Goal: Check status

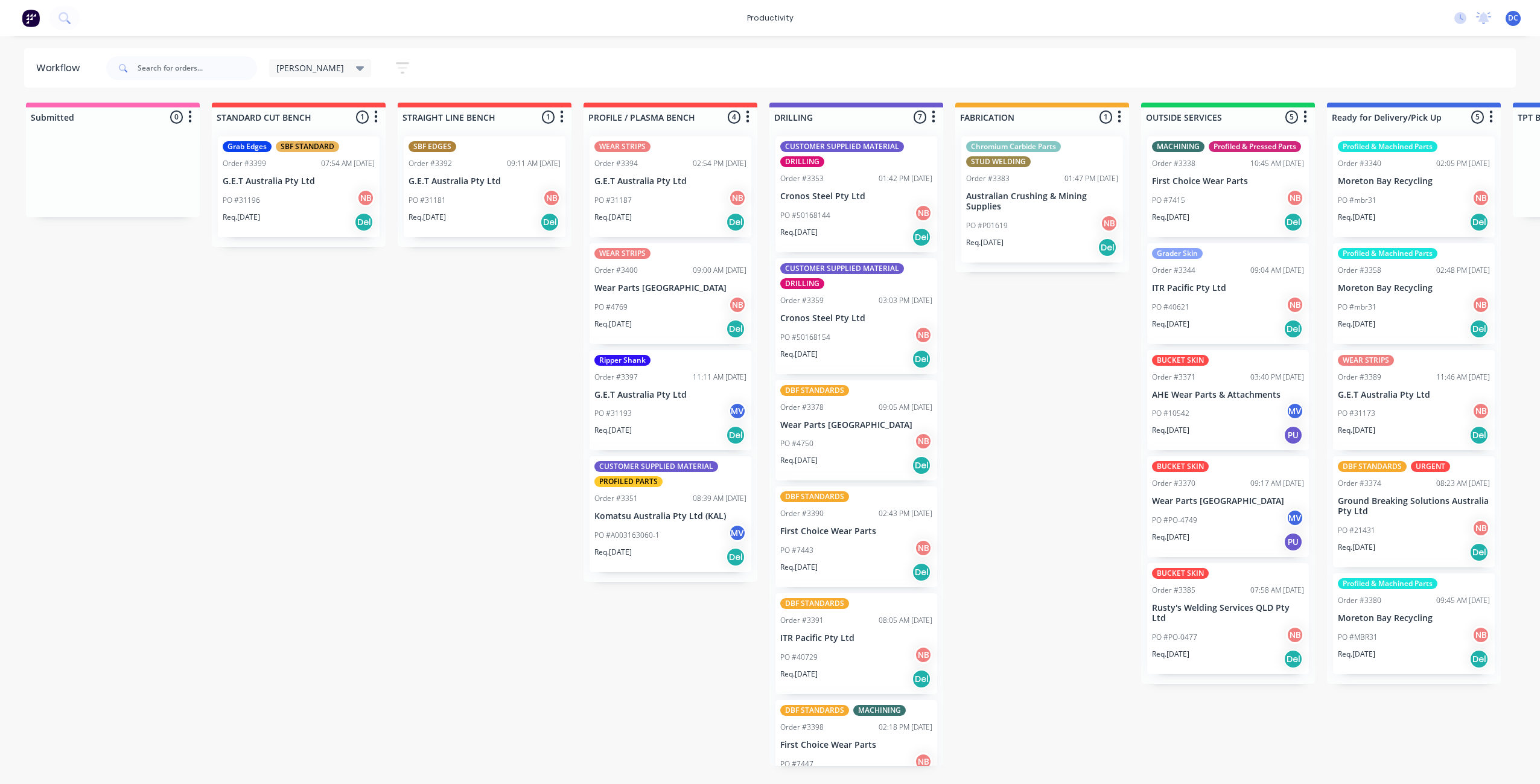
click at [396, 74] on icon "button" at bounding box center [403, 68] width 14 height 15
click at [330, 108] on div "Show/Hide statuses" at bounding box center [337, 107] width 91 height 13
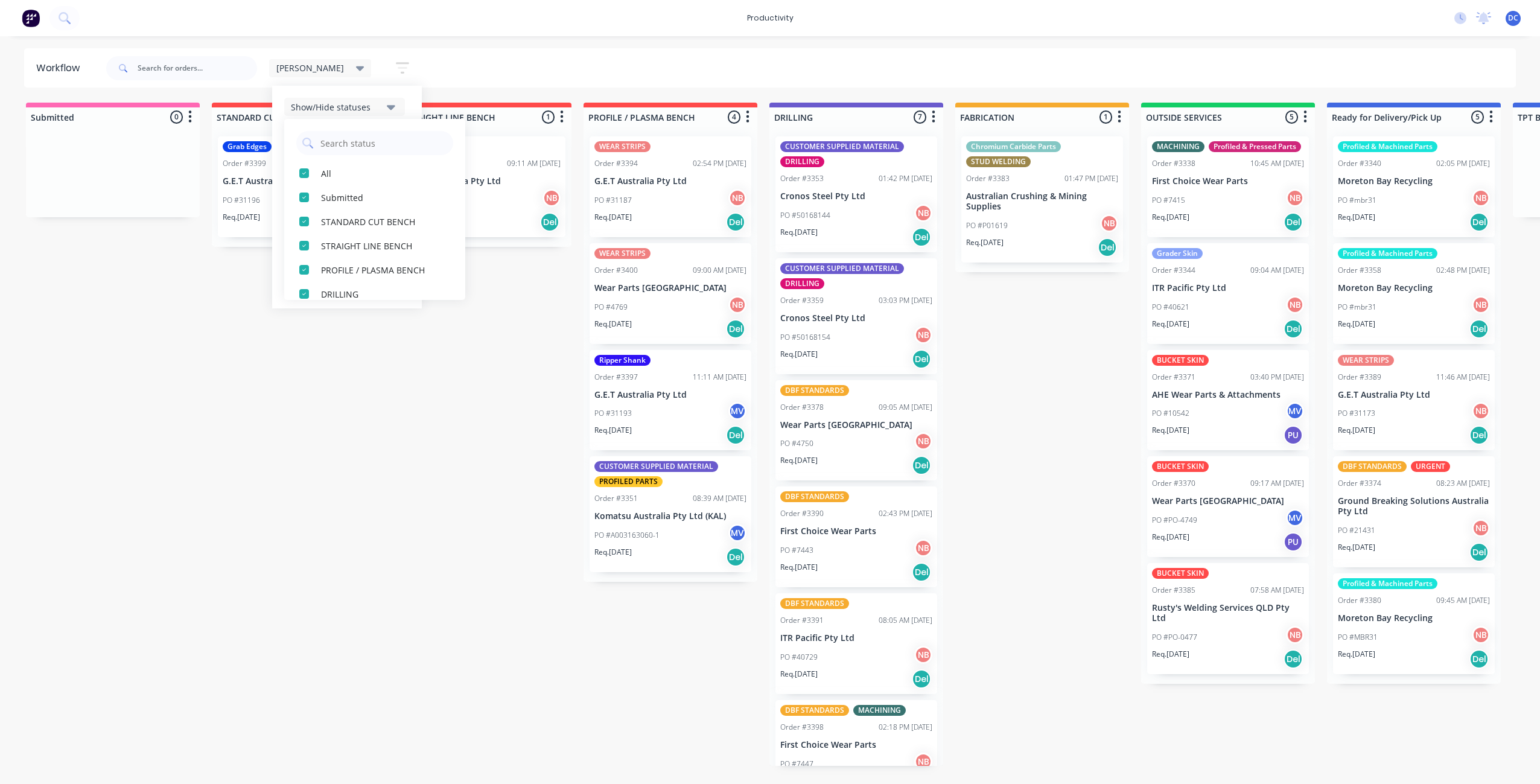
click at [387, 110] on icon "button" at bounding box center [391, 107] width 9 height 14
click at [387, 254] on icon "button" at bounding box center [391, 252] width 9 height 14
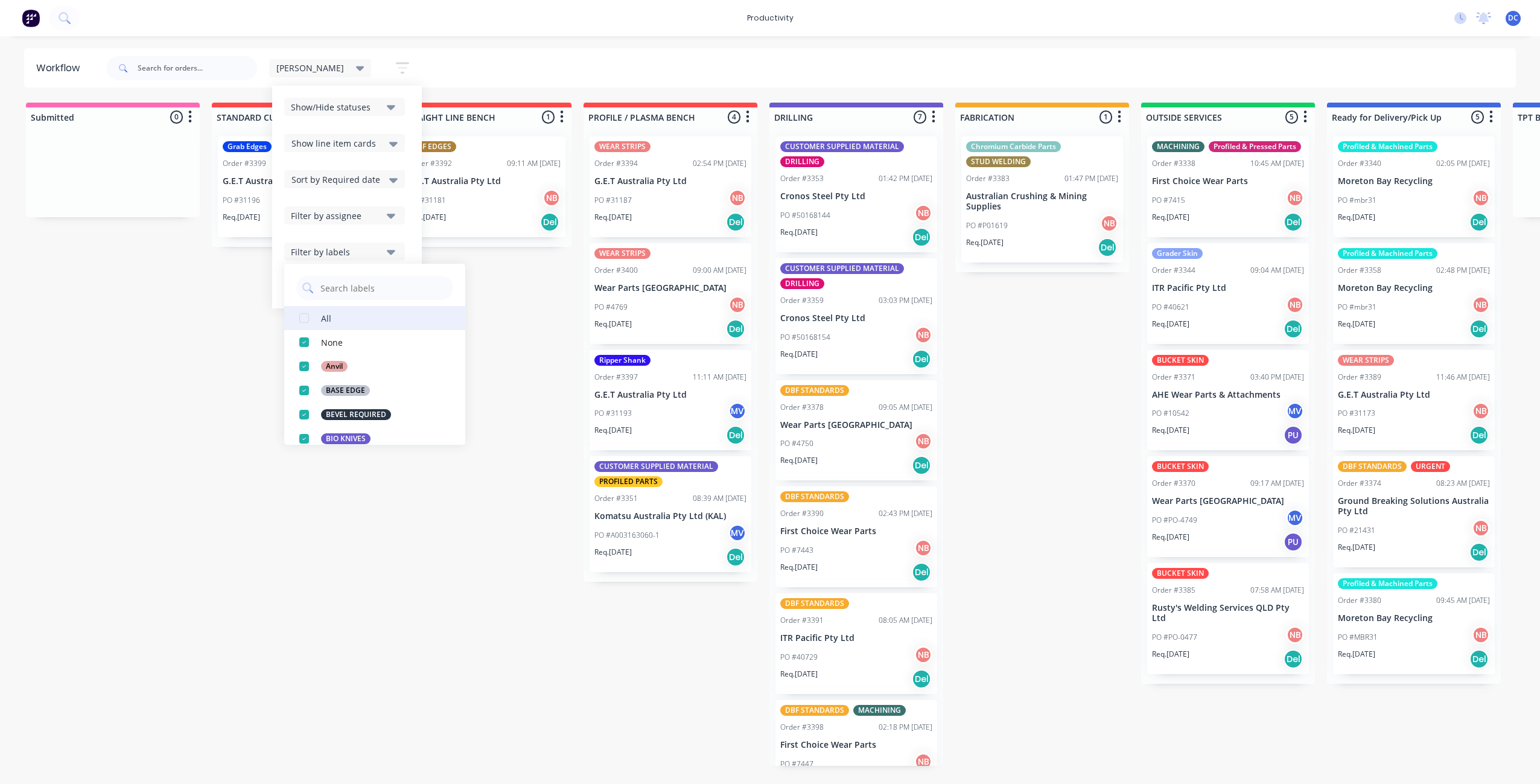
click at [322, 320] on button "All" at bounding box center [375, 318] width 181 height 24
click at [267, 538] on div "Submitted 0 Sort By Created date Required date Order number Customer name Most …" at bounding box center [997, 434] width 2013 height 663
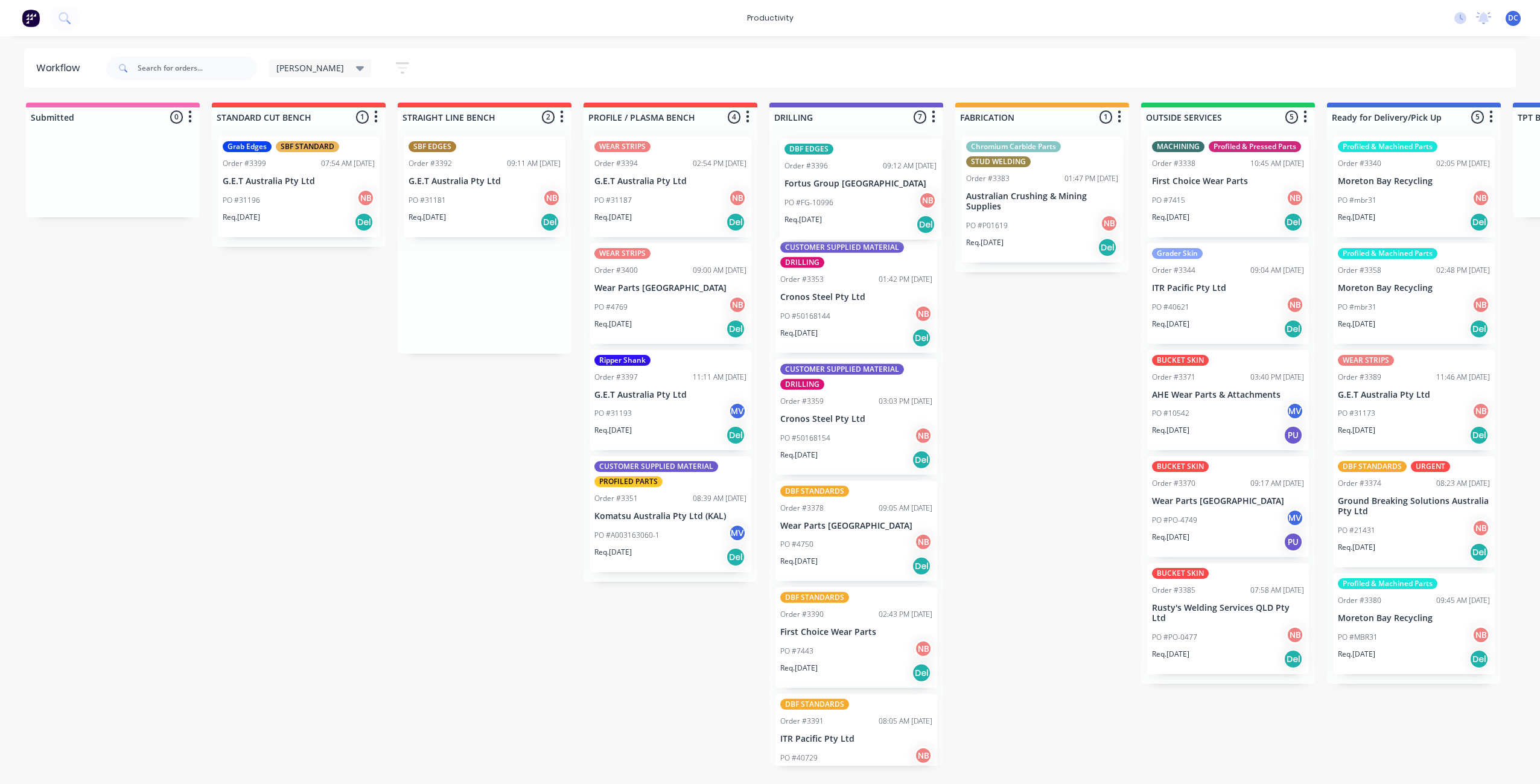
drag, startPoint x: 505, startPoint y: 324, endPoint x: 884, endPoint y: 218, distance: 393.5
click at [884, 218] on div "Submitted 0 Sort By Created date Required date Order number Customer name Most …" at bounding box center [997, 434] width 2013 height 663
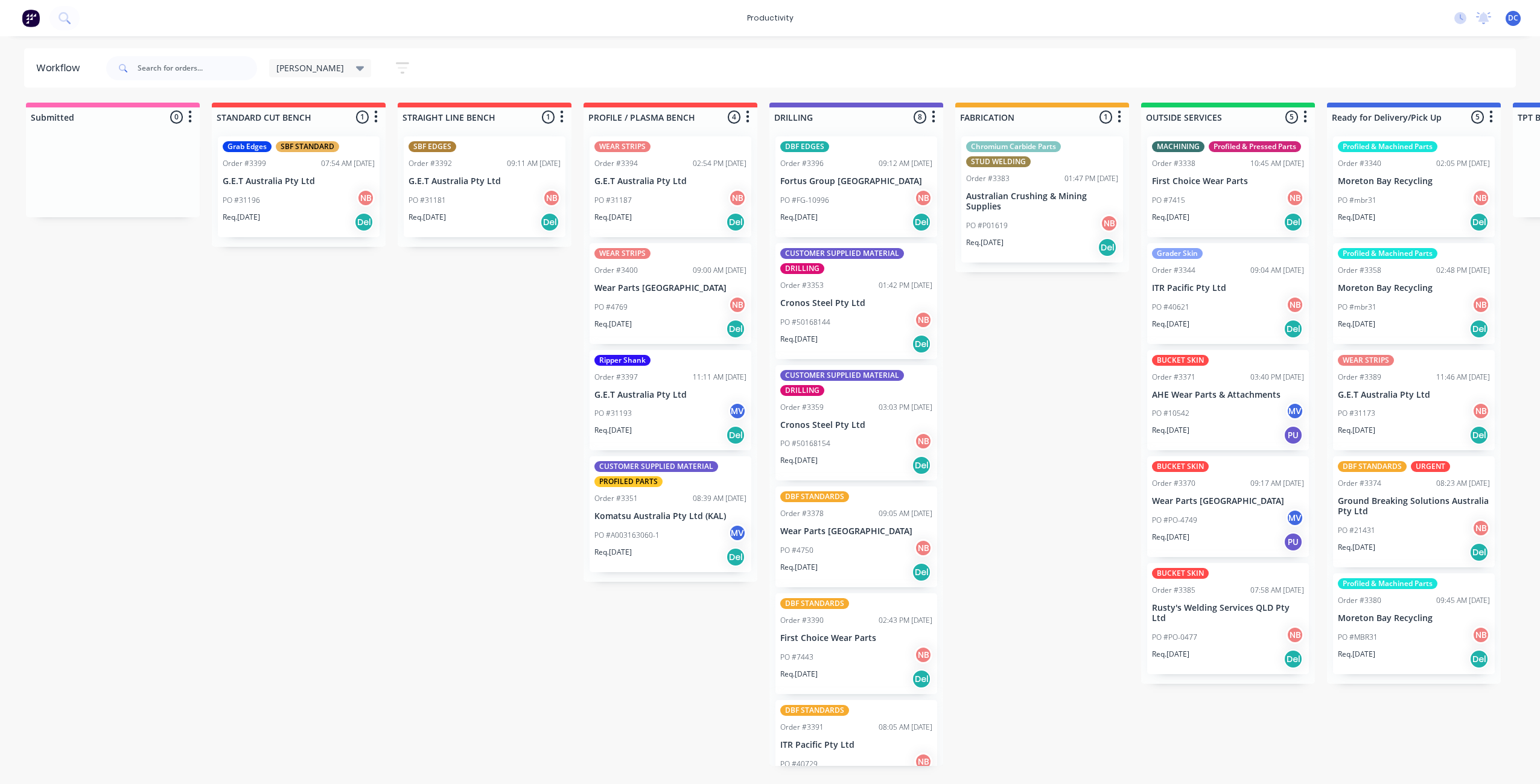
click at [859, 571] on div "Req. [DATE] Del" at bounding box center [856, 572] width 152 height 20
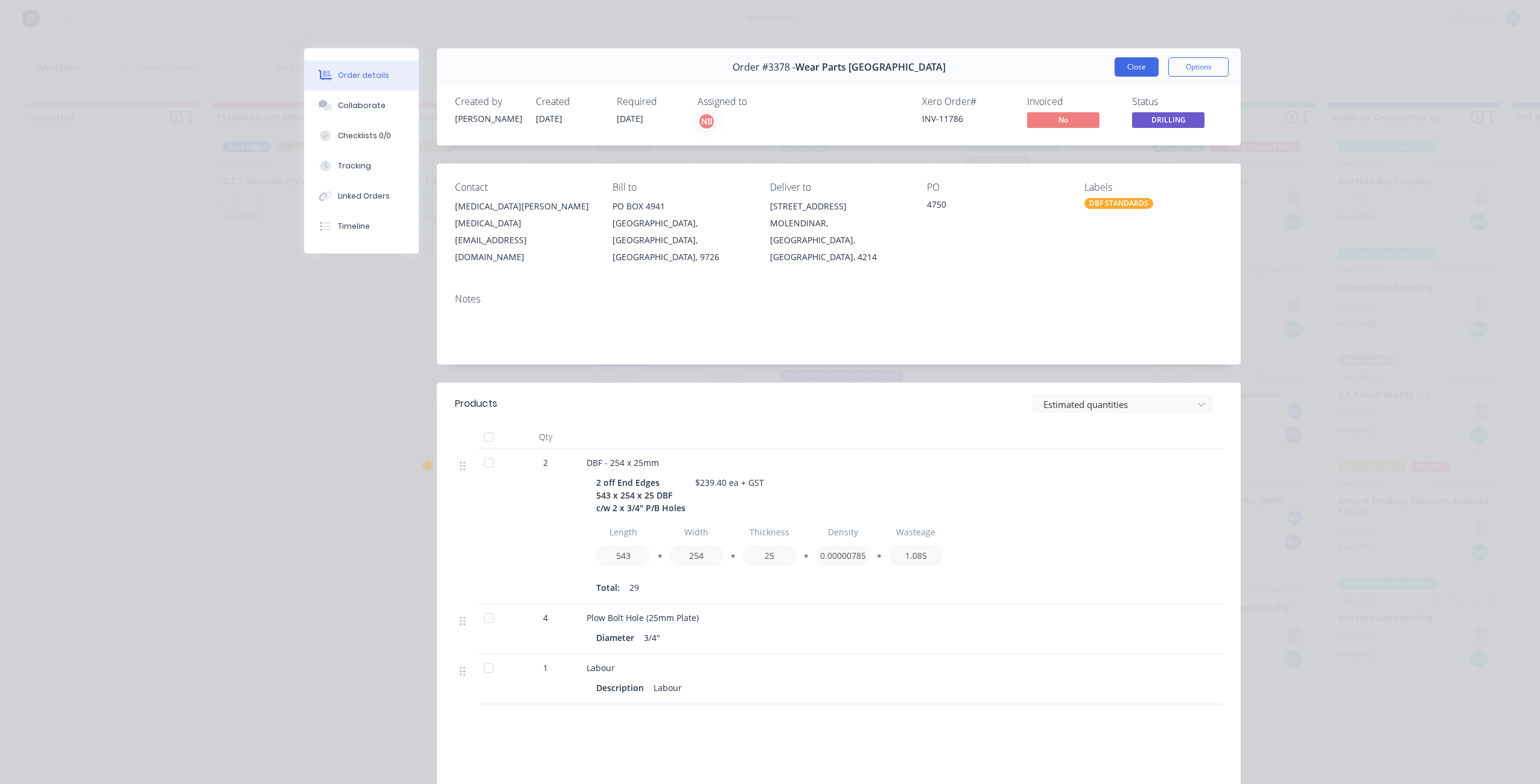
click at [1139, 73] on button "Close" at bounding box center [1137, 66] width 44 height 19
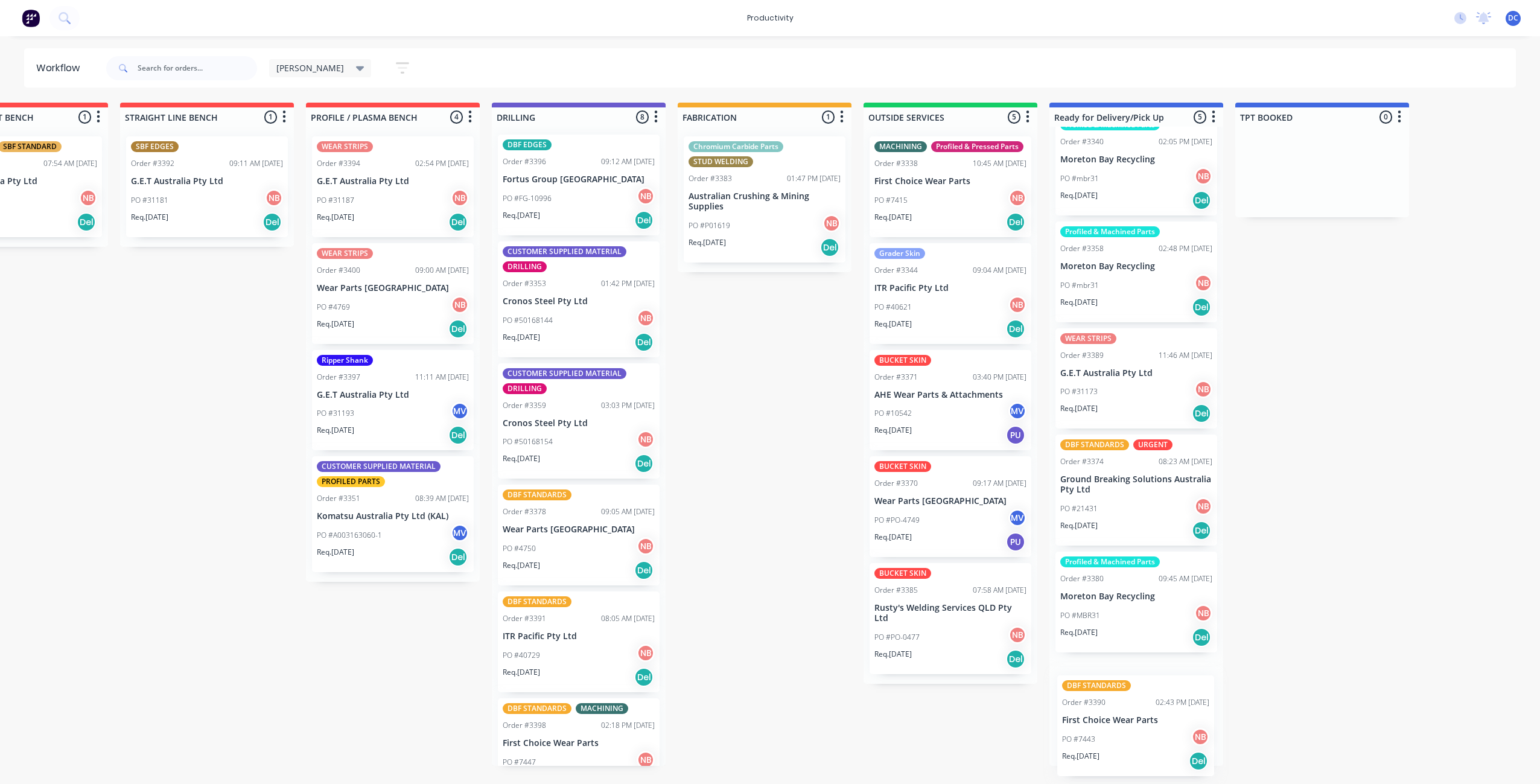
drag, startPoint x: 833, startPoint y: 658, endPoint x: 1118, endPoint y: 742, distance: 297.1
click at [1118, 742] on div "Submitted 0 Sort By Created date Required date Order number Customer name Most …" at bounding box center [720, 434] width 2013 height 663
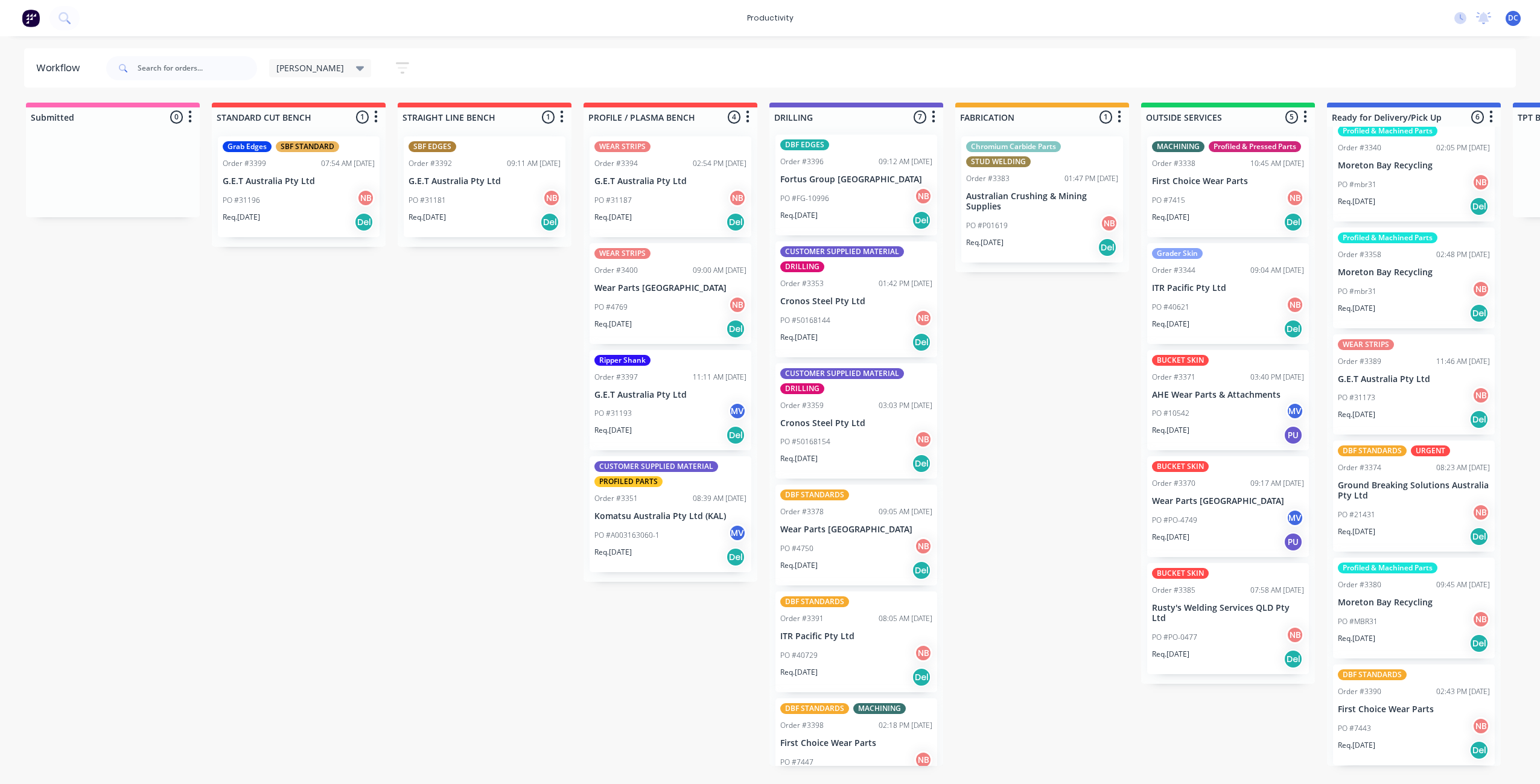
click at [479, 226] on div "Req. [DATE] Del" at bounding box center [484, 222] width 152 height 20
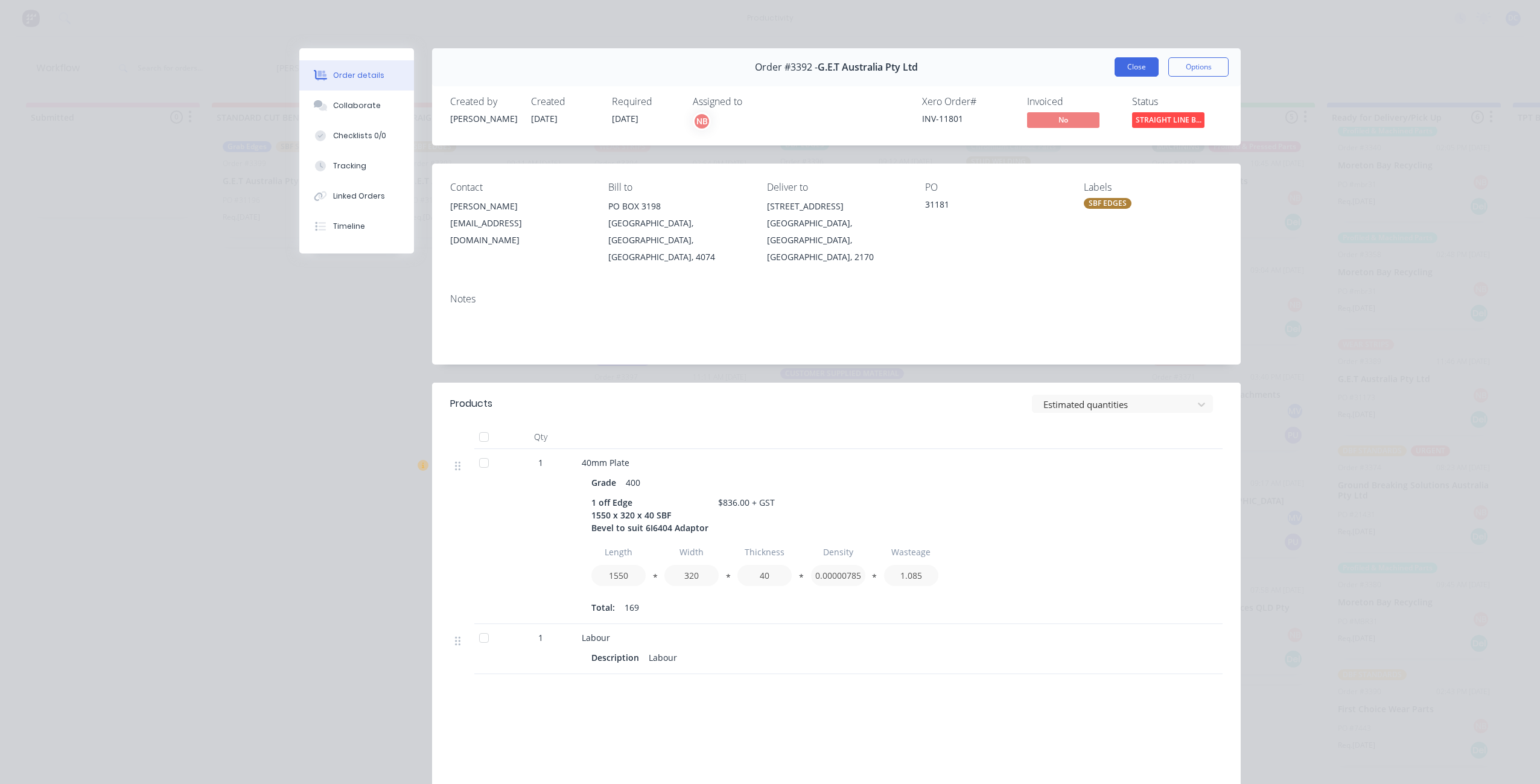
click at [1117, 65] on button "Close" at bounding box center [1137, 66] width 44 height 19
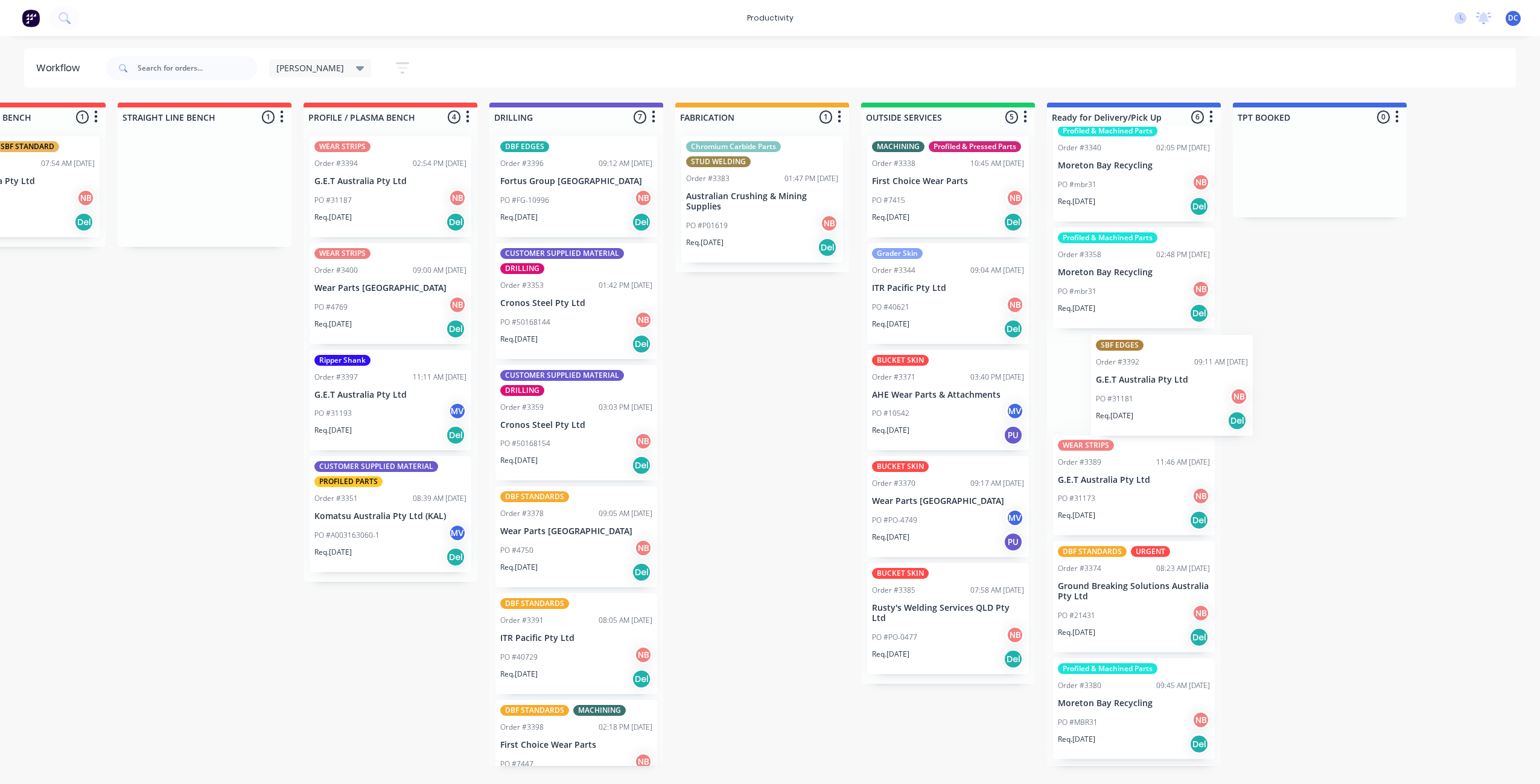
scroll to position [0, 289]
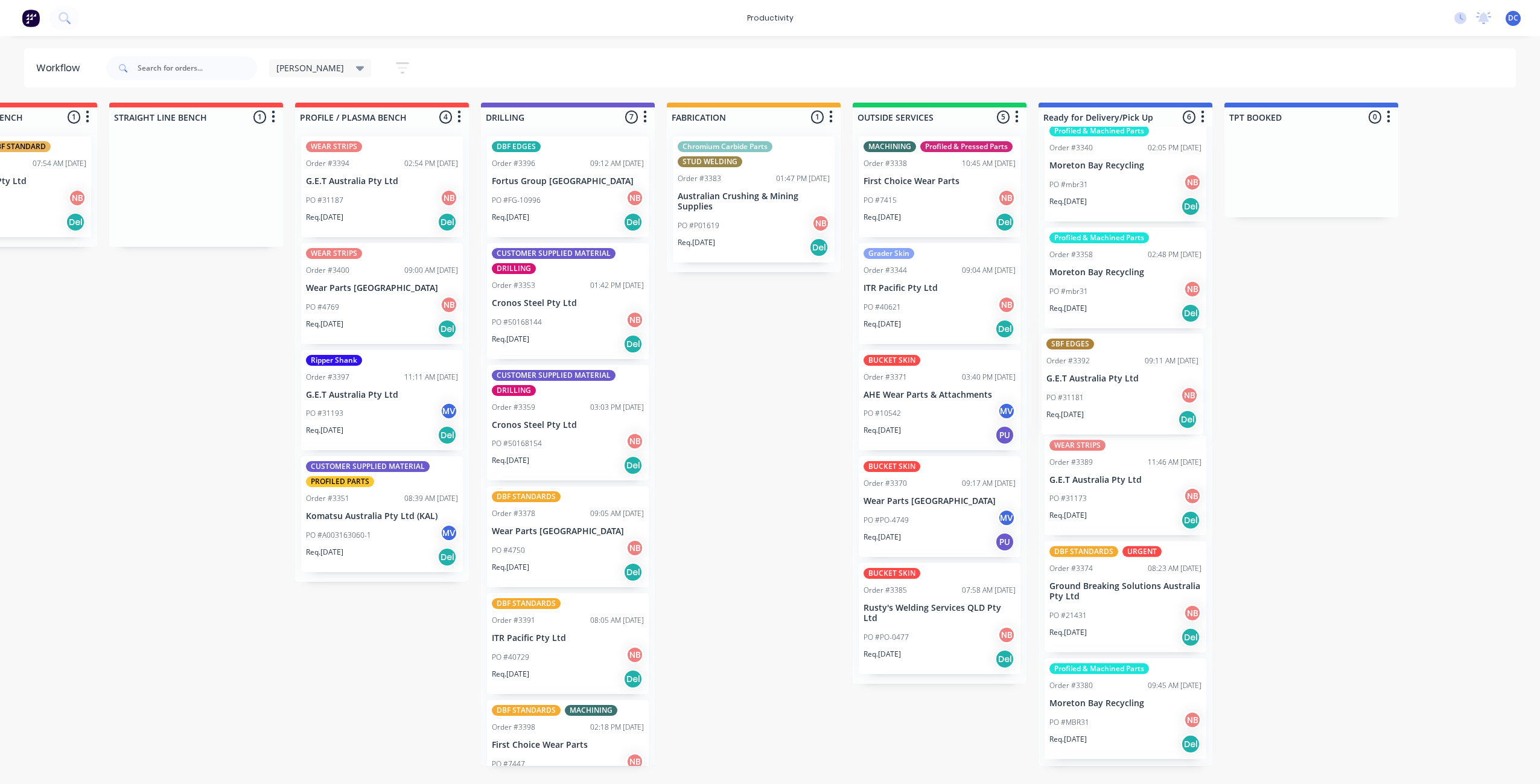
drag, startPoint x: 478, startPoint y: 223, endPoint x: 1119, endPoint y: 421, distance: 670.9
click at [1119, 421] on div "Submitted 0 Sort By Created date Required date Order number Customer name Most …" at bounding box center [709, 434] width 2013 height 663
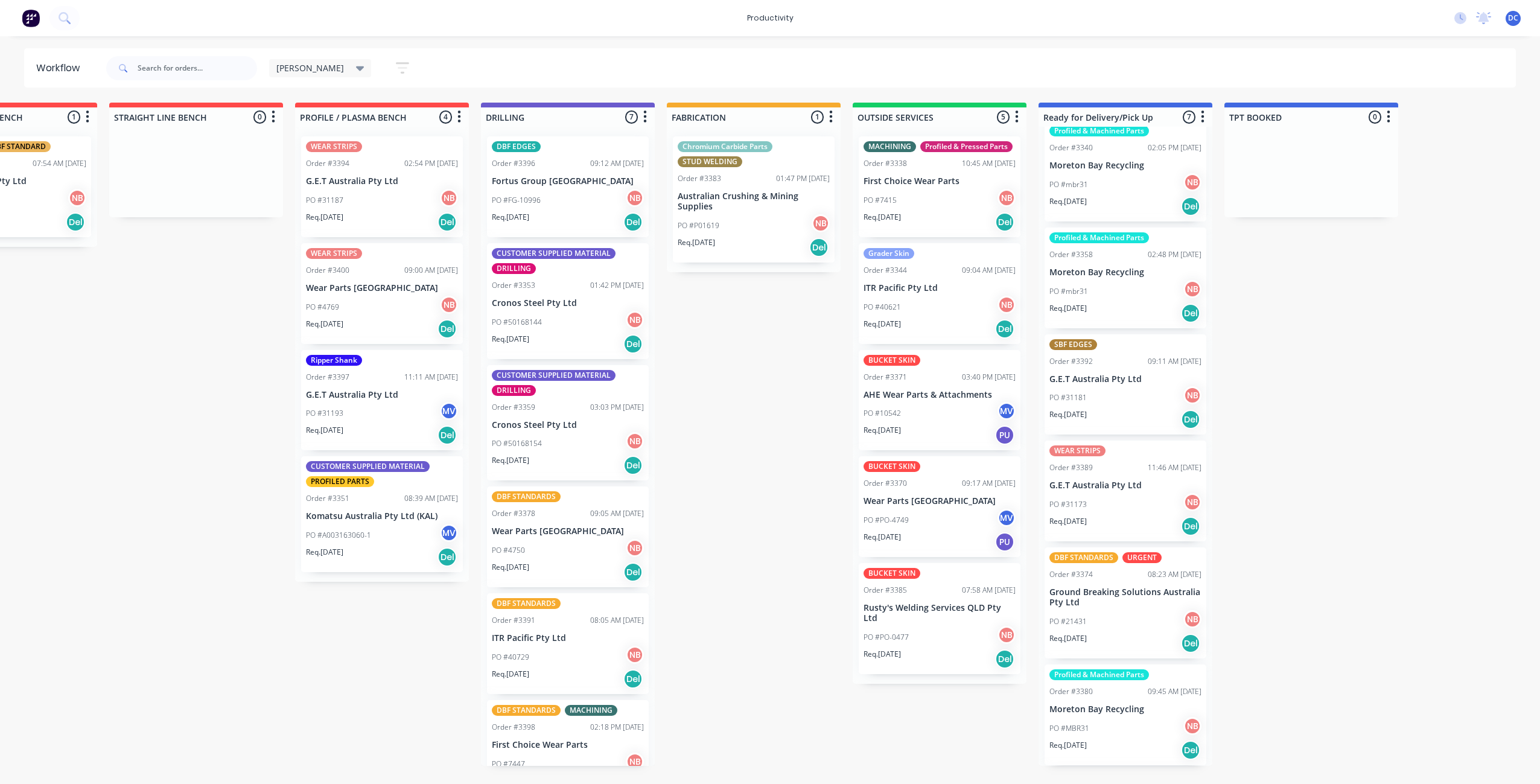
click at [401, 215] on div "Req. [DATE] Del" at bounding box center [382, 222] width 152 height 20
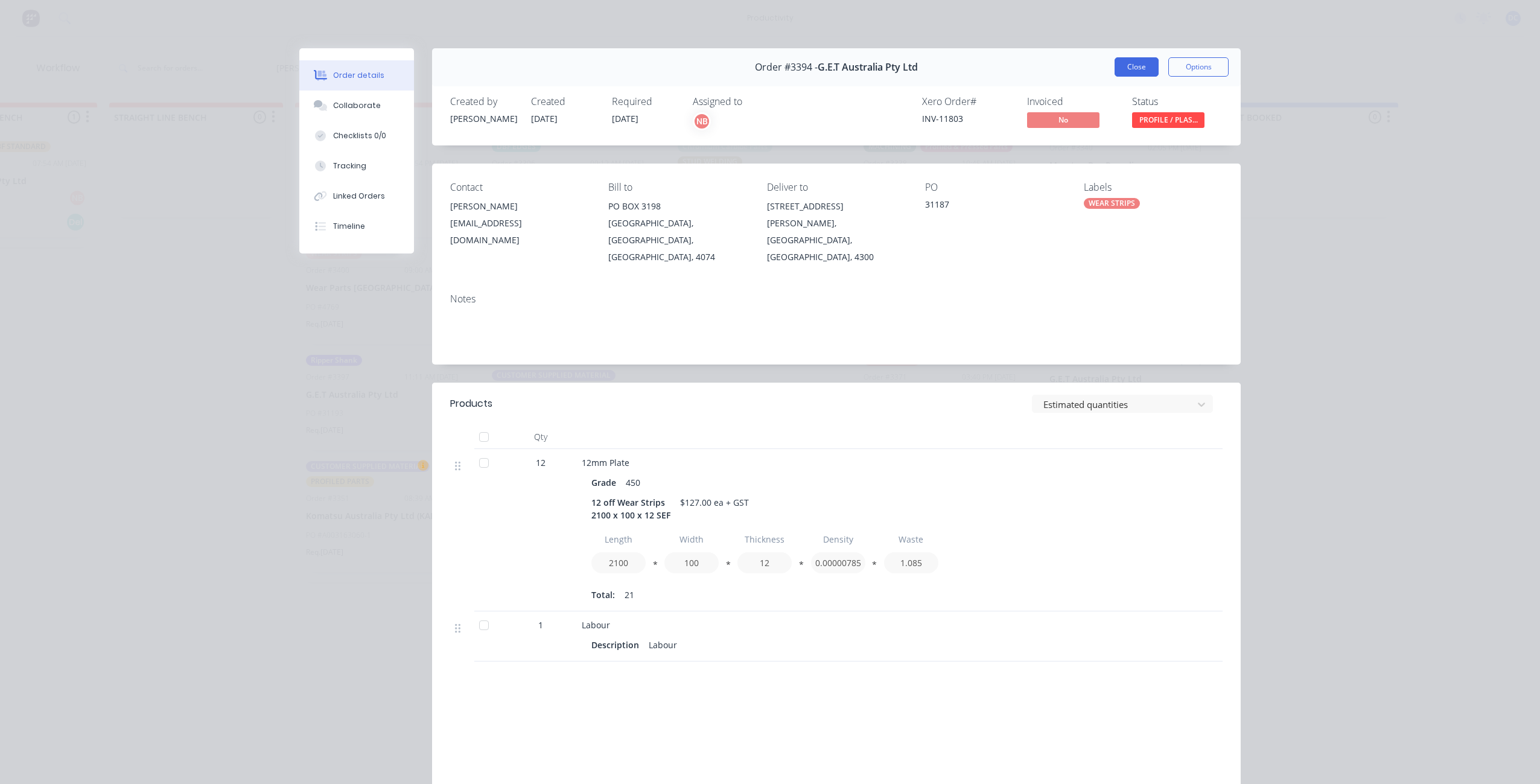
click at [1133, 65] on button "Close" at bounding box center [1137, 66] width 44 height 19
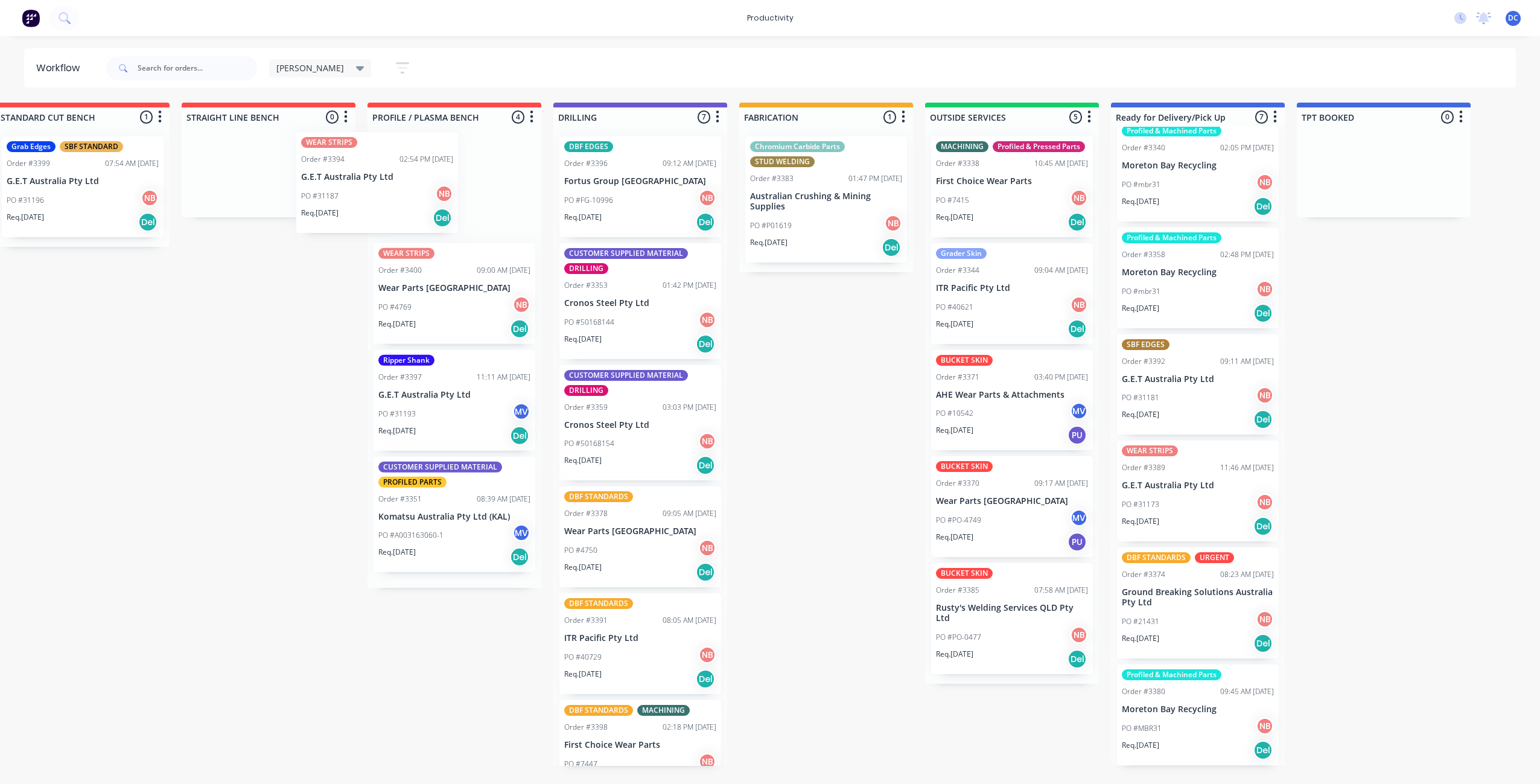
scroll to position [0, 210]
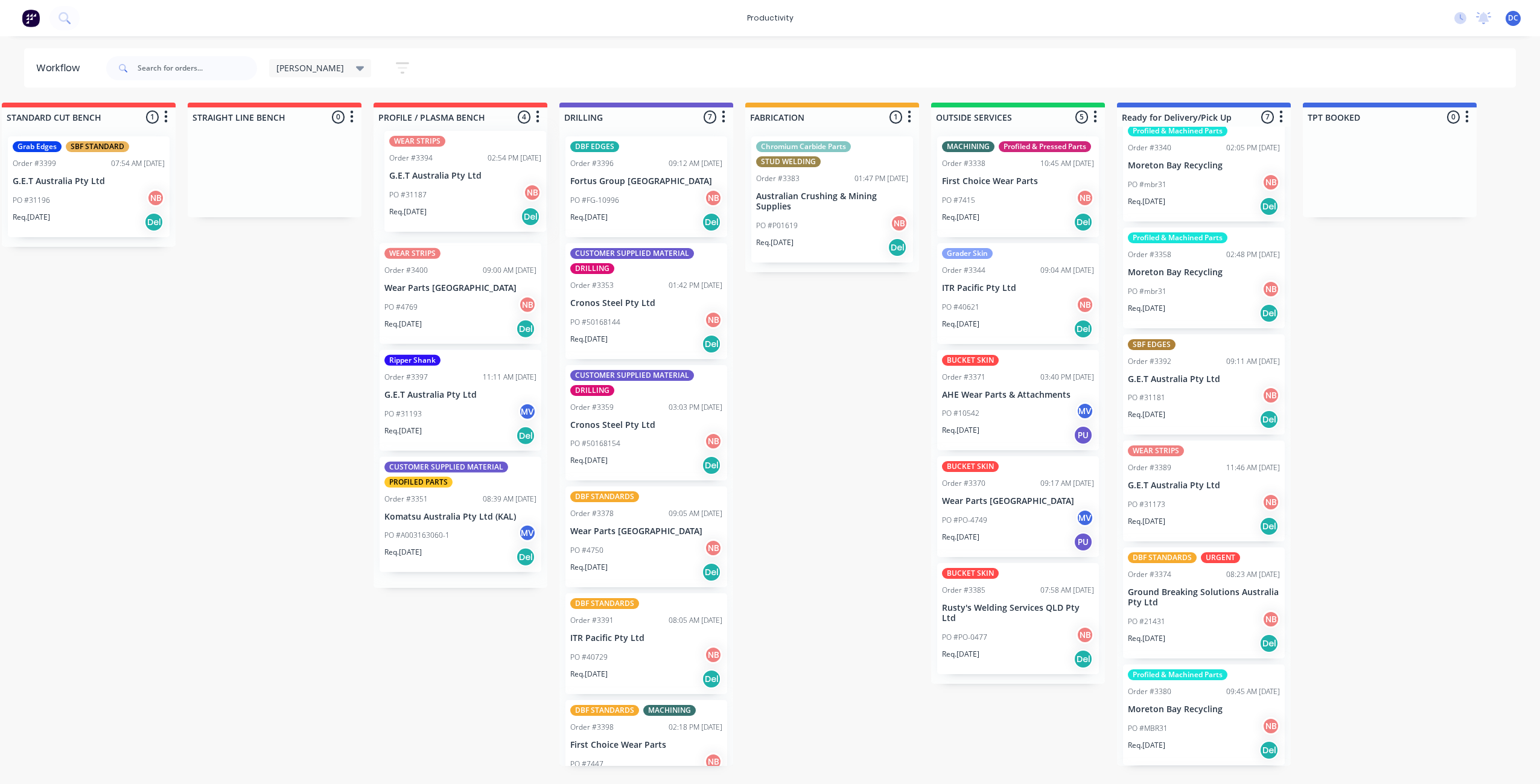
drag, startPoint x: 387, startPoint y: 161, endPoint x: 475, endPoint y: 159, distance: 88.0
click at [475, 159] on div "WEAR STRIPS Order #3394 02:54 PM [DATE] G.E.T Australia Pty Ltd PO #31187 NB Re…" at bounding box center [460, 357] width 174 height 461
click at [459, 327] on div "Req. [DATE] Del" at bounding box center [460, 329] width 152 height 20
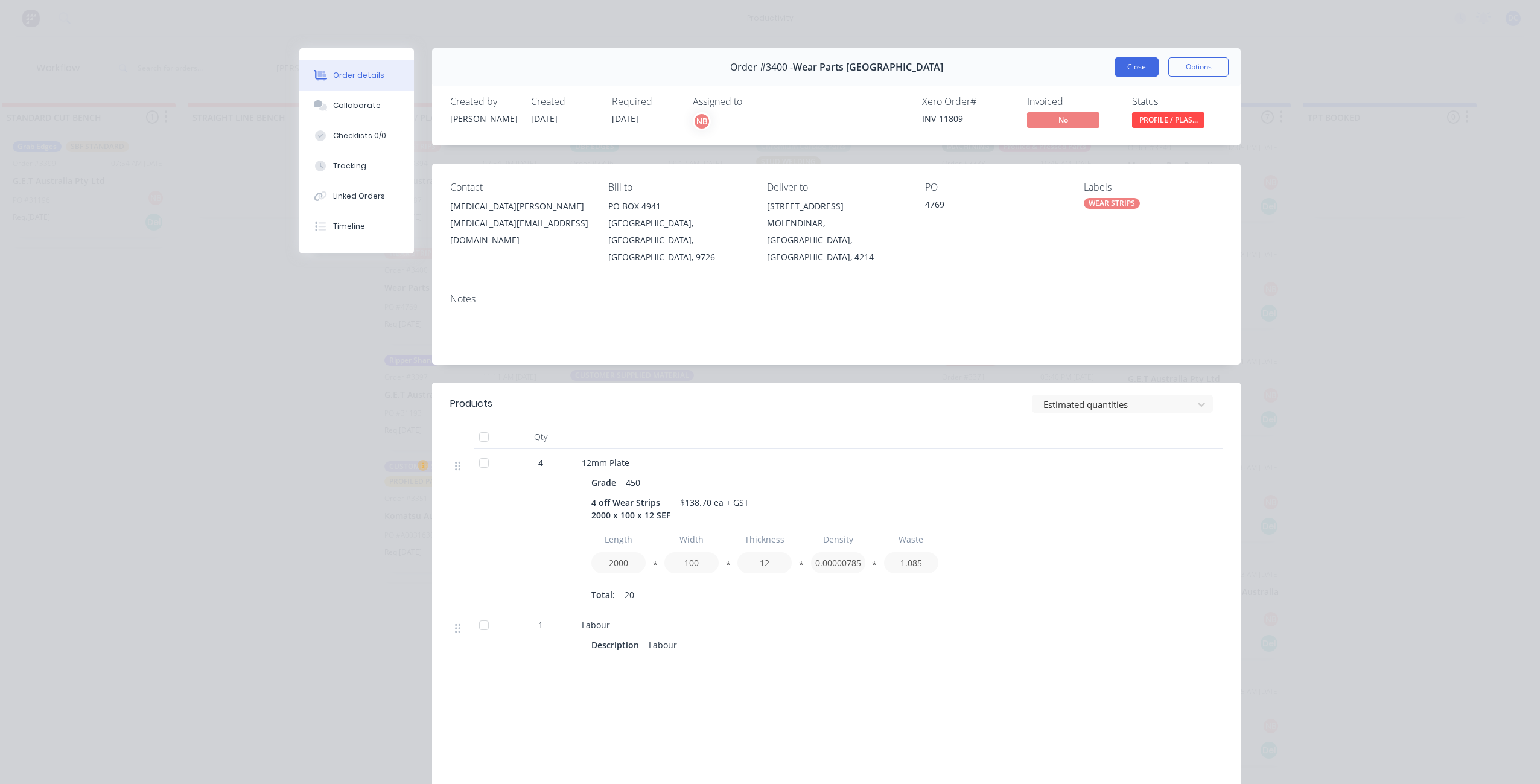
click at [1142, 63] on button "Close" at bounding box center [1137, 66] width 44 height 19
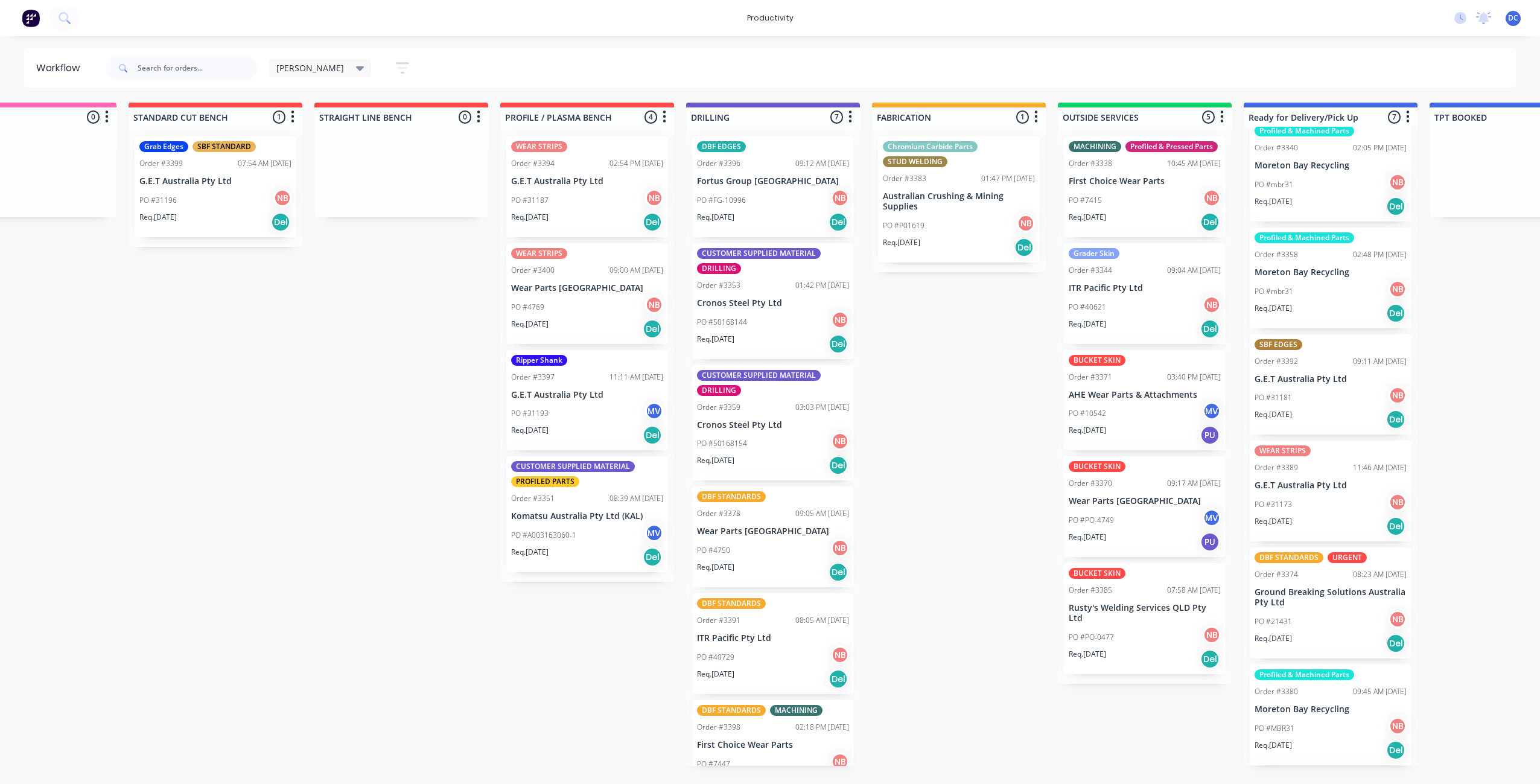
scroll to position [0, 0]
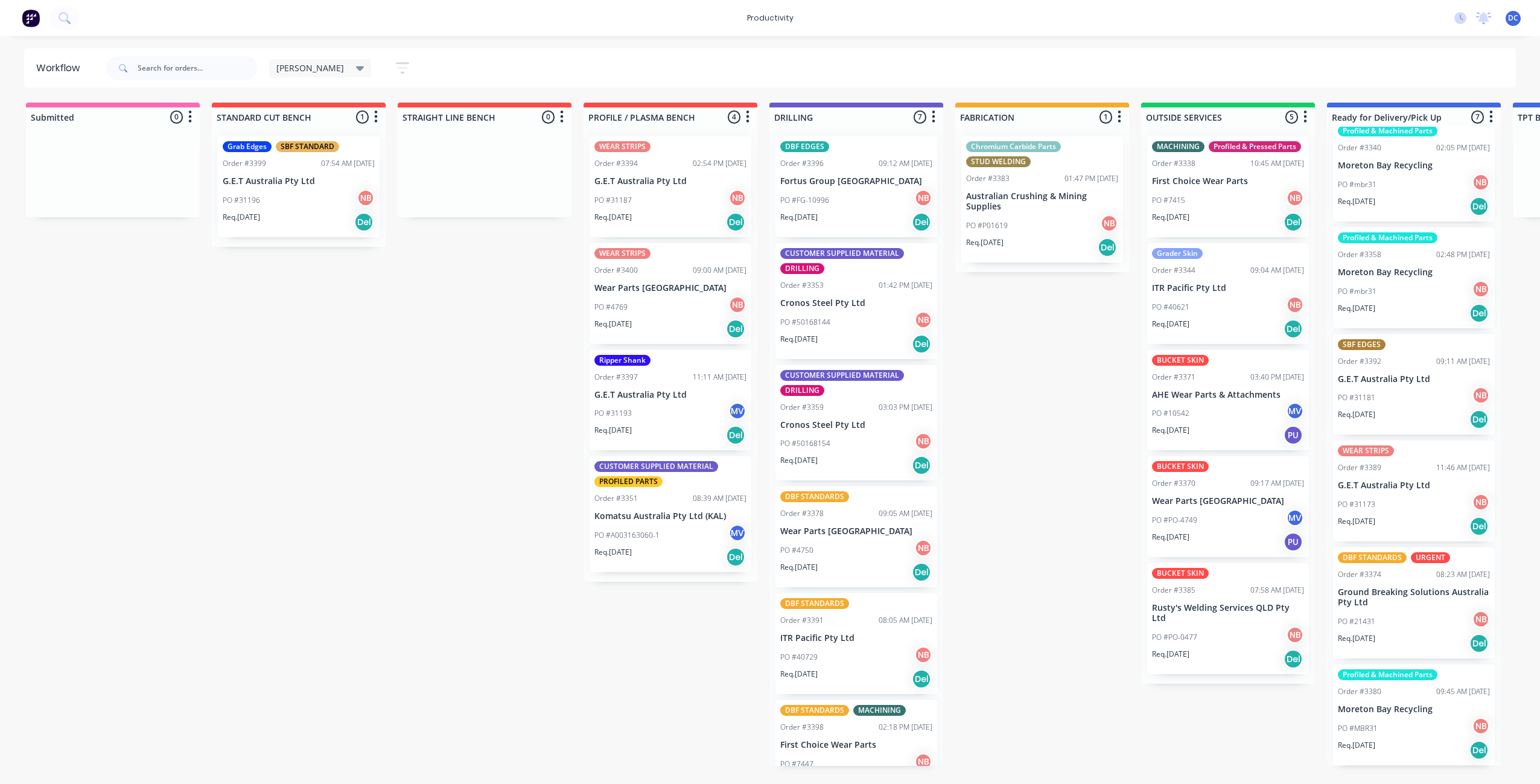
click at [302, 215] on div "Req. [DATE] Del" at bounding box center [299, 222] width 152 height 20
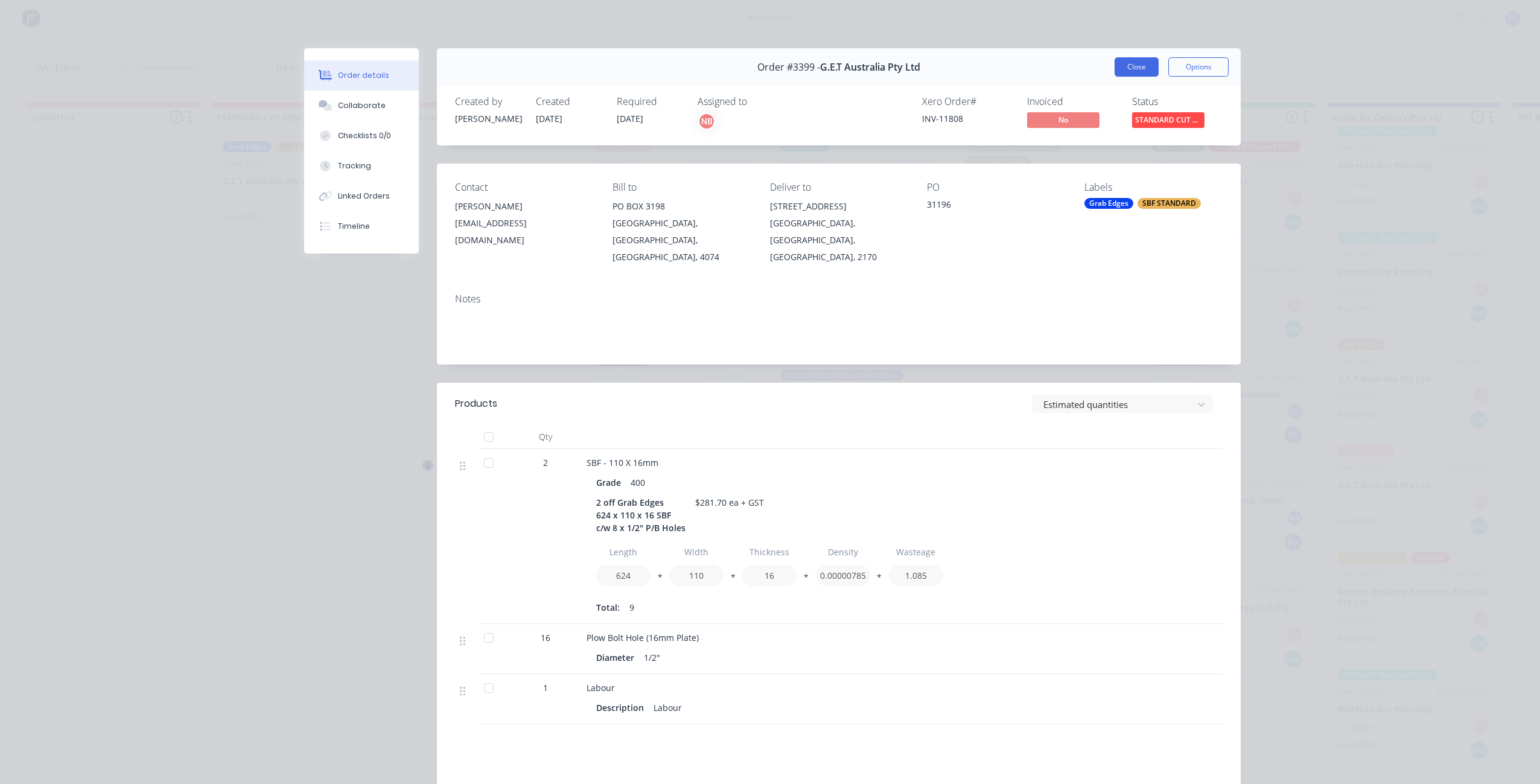
click at [1124, 62] on button "Close" at bounding box center [1137, 66] width 44 height 19
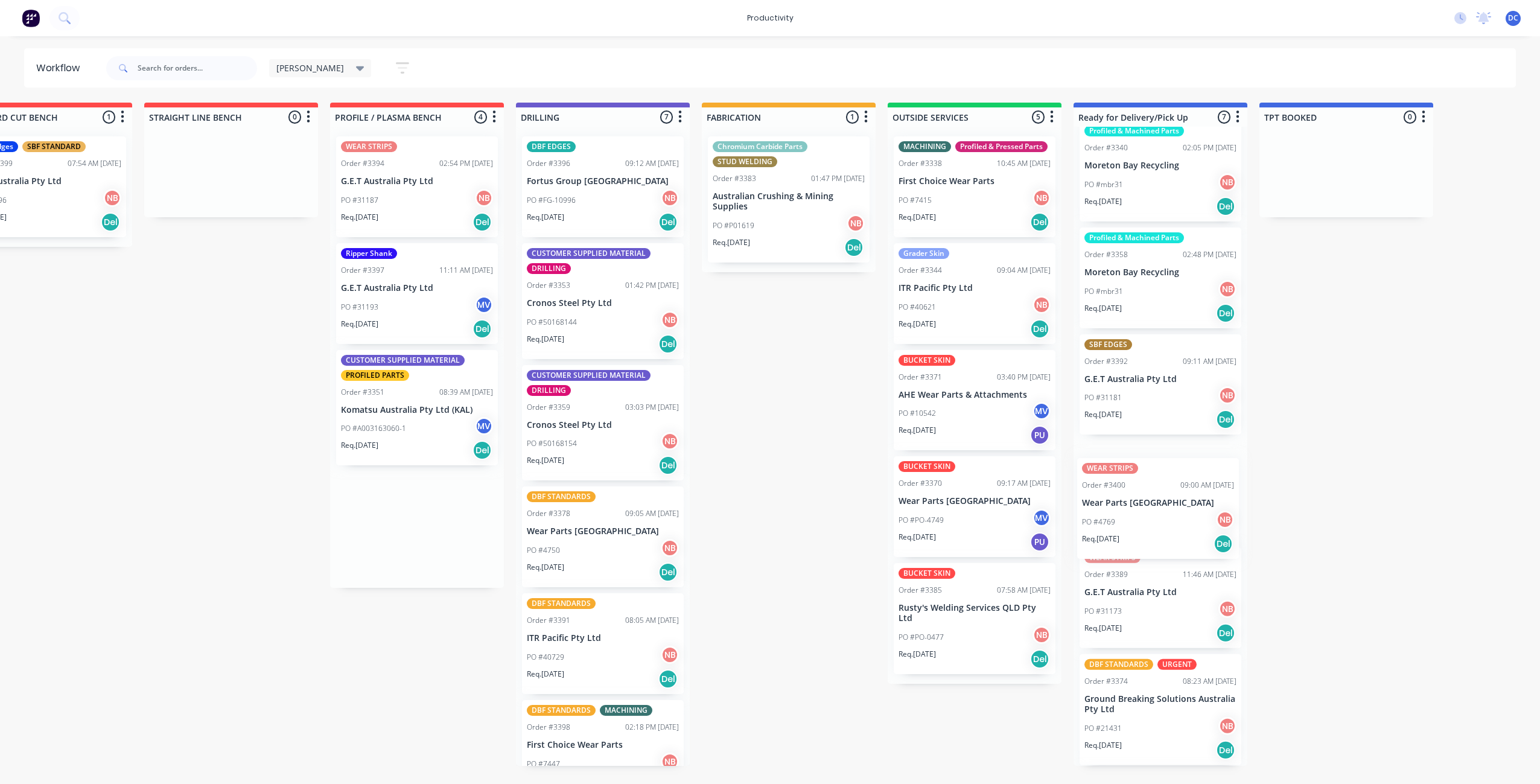
scroll to position [0, 259]
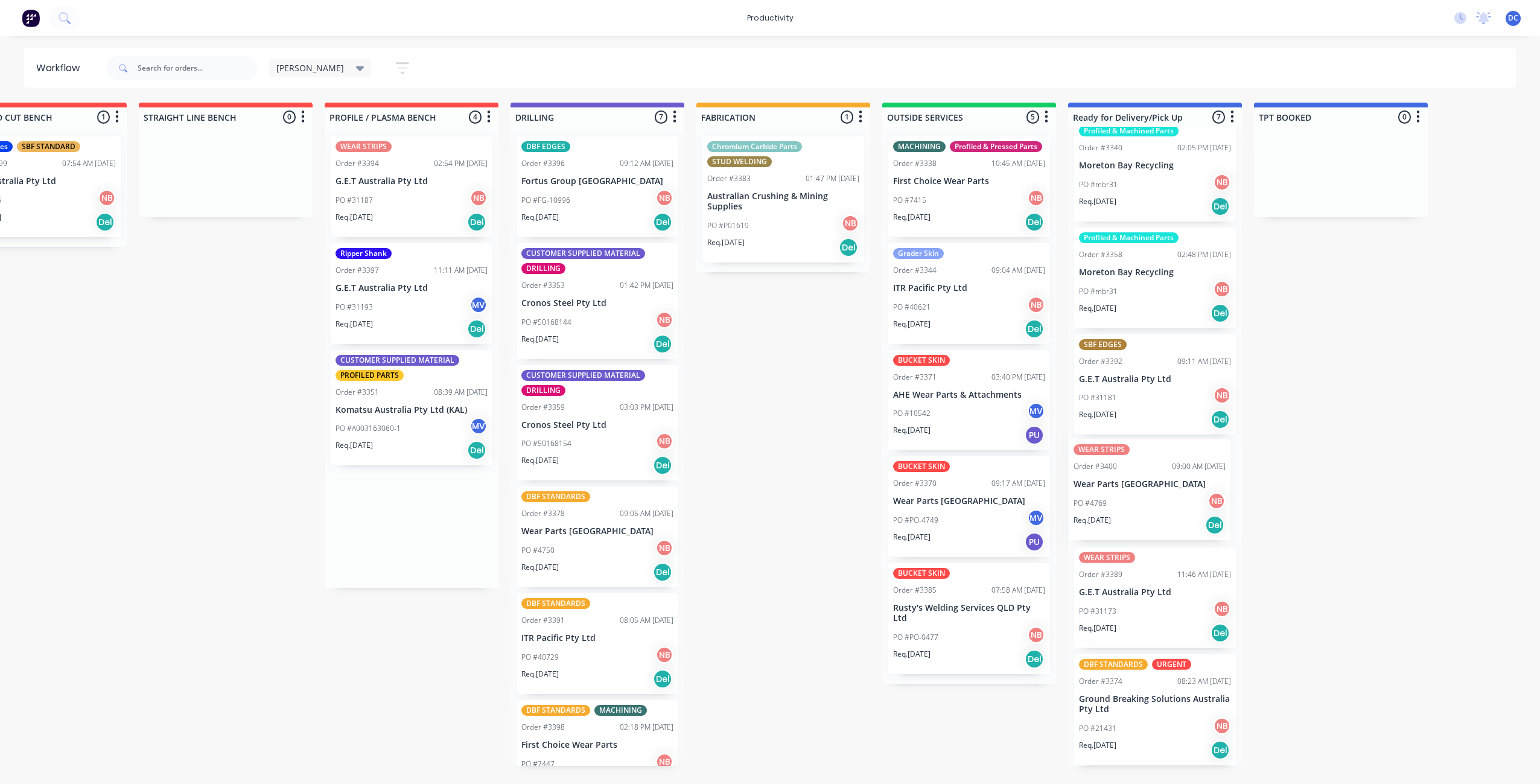
drag, startPoint x: 667, startPoint y: 327, endPoint x: 1152, endPoint y: 521, distance: 522.4
click at [1152, 521] on div "Submitted 0 Sort By Created date Required date Order number Customer name Most …" at bounding box center [739, 434] width 2013 height 663
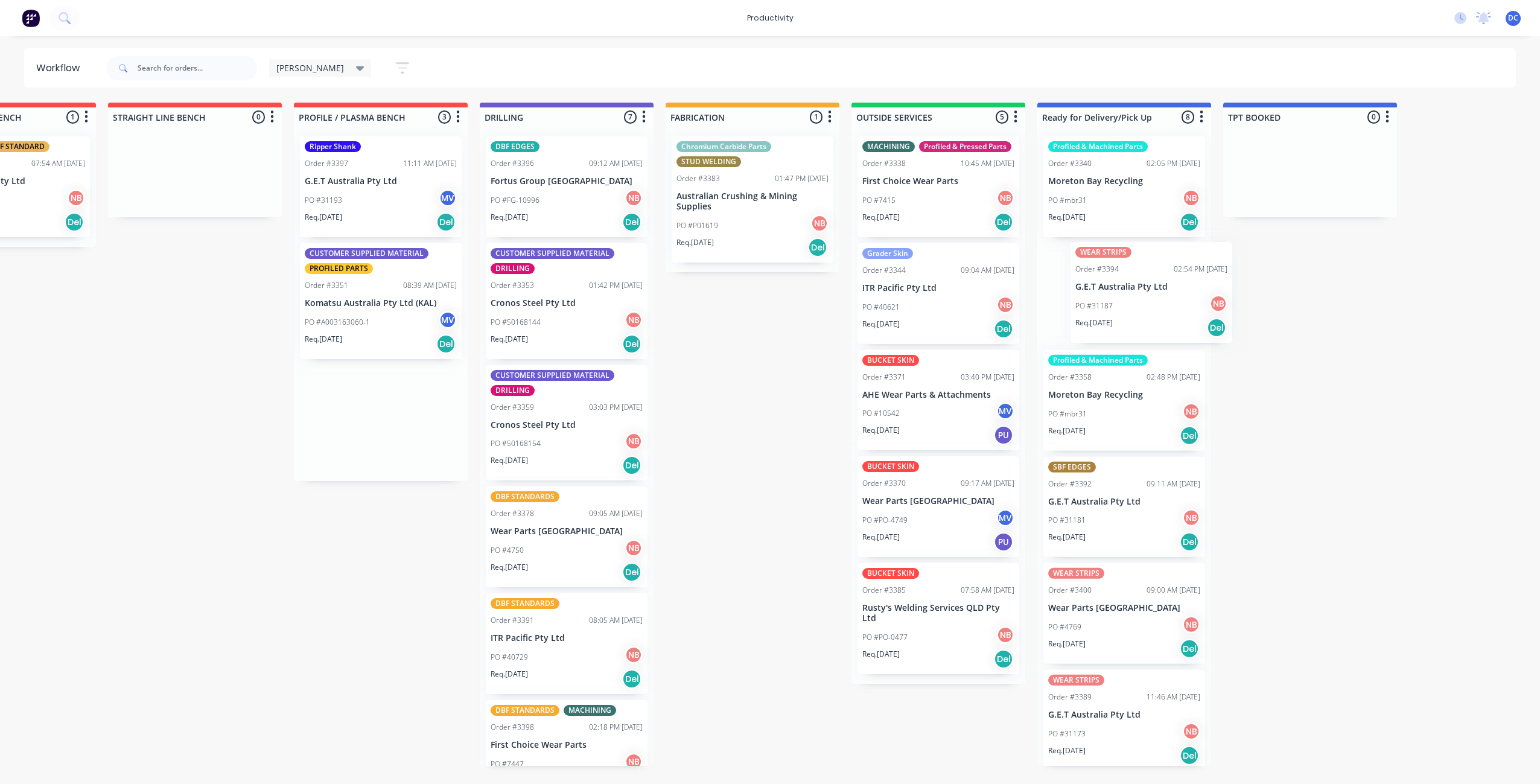
scroll to position [0, 292]
drag, startPoint x: 393, startPoint y: 198, endPoint x: 1116, endPoint y: 306, distance: 731.0
click at [1117, 306] on div "Submitted 0 Sort By Created date Required date Order number Customer name Most …" at bounding box center [706, 434] width 2013 height 663
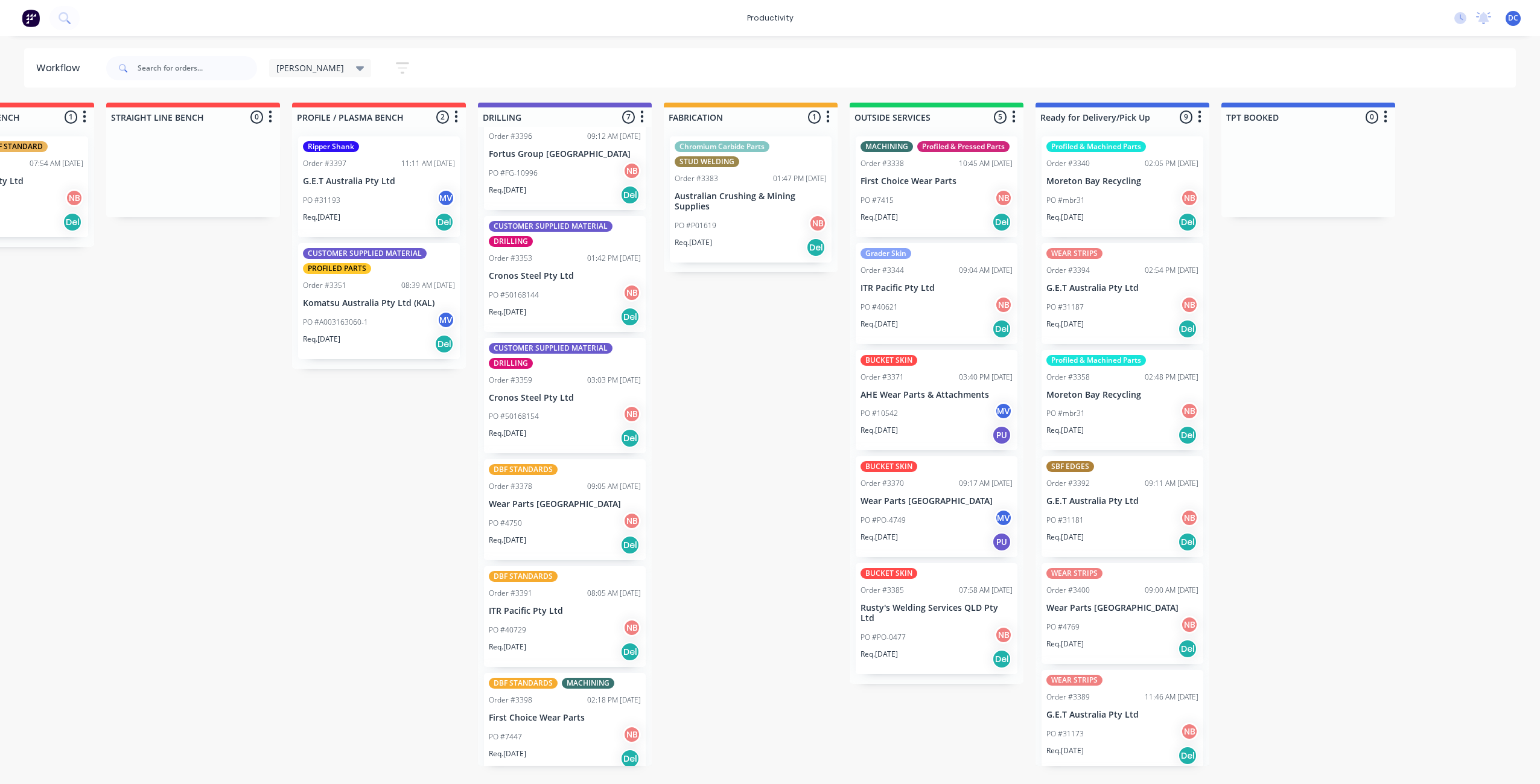
scroll to position [0, 0]
